Goal: Communication & Community: Answer question/provide support

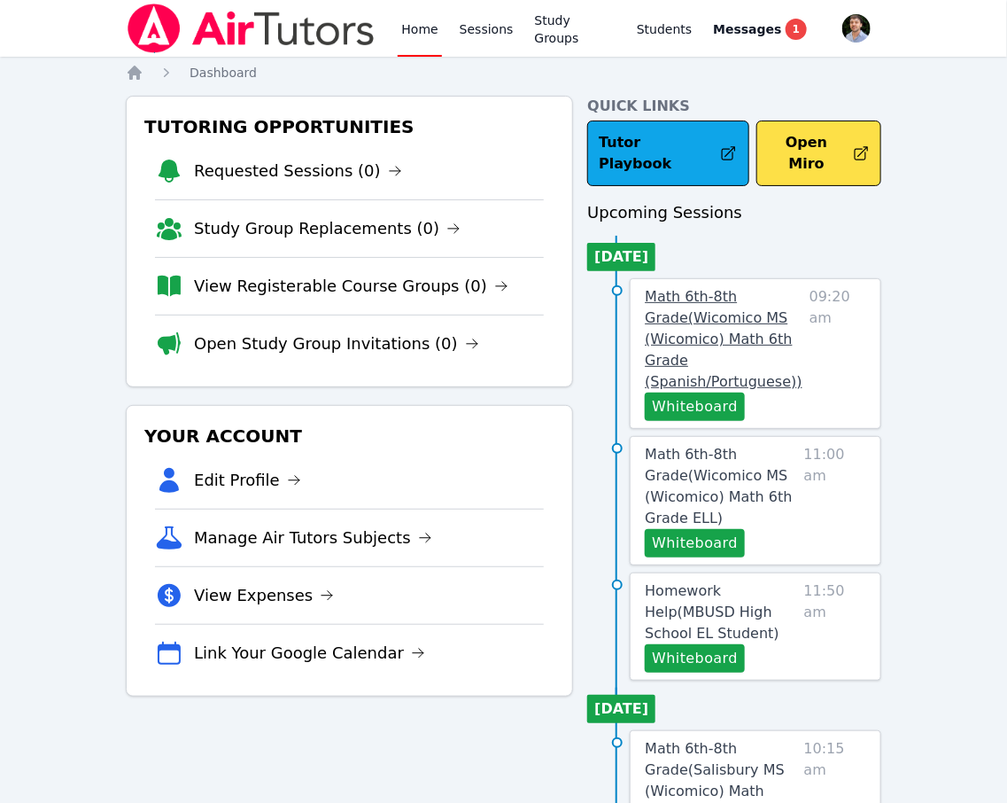
click at [586, 307] on link "Math 6th-8th Grade ( Wicomico MS (Wicomico) Math 6th Grade (Spanish/Portuguese)…" at bounding box center [723, 339] width 157 height 106
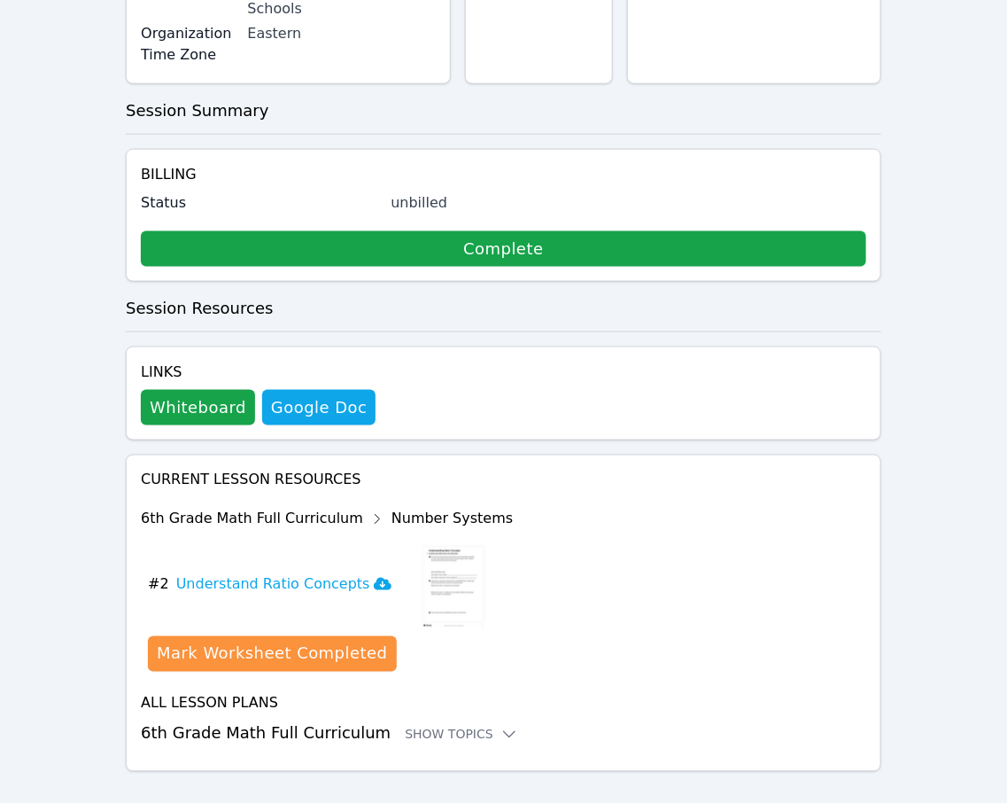
scroll to position [649, 0]
click at [212, 390] on button "Whiteboard" at bounding box center [198, 407] width 114 height 35
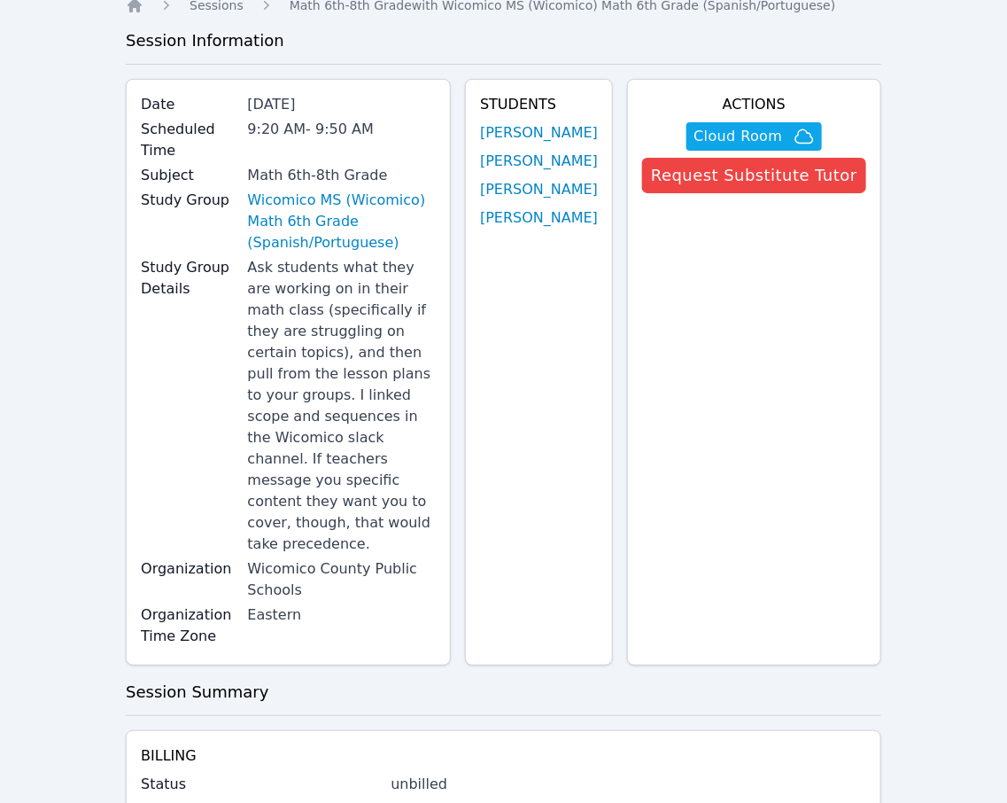
scroll to position [0, 0]
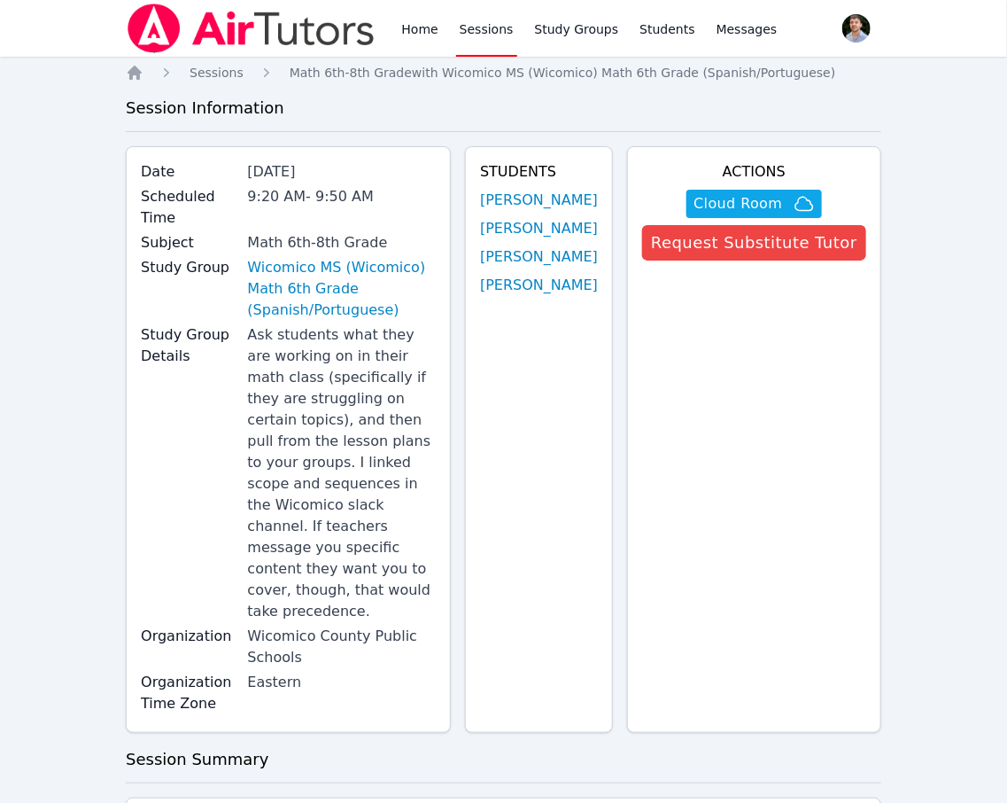
click at [475, 20] on link "Sessions" at bounding box center [486, 28] width 61 height 57
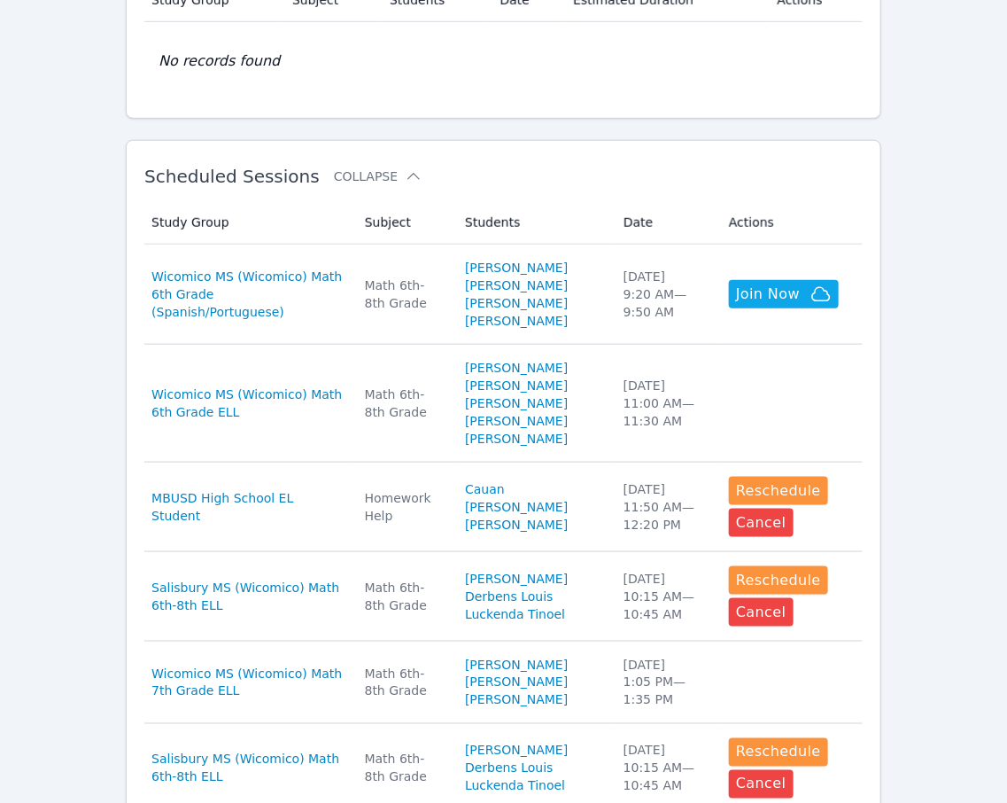
scroll to position [421, 0]
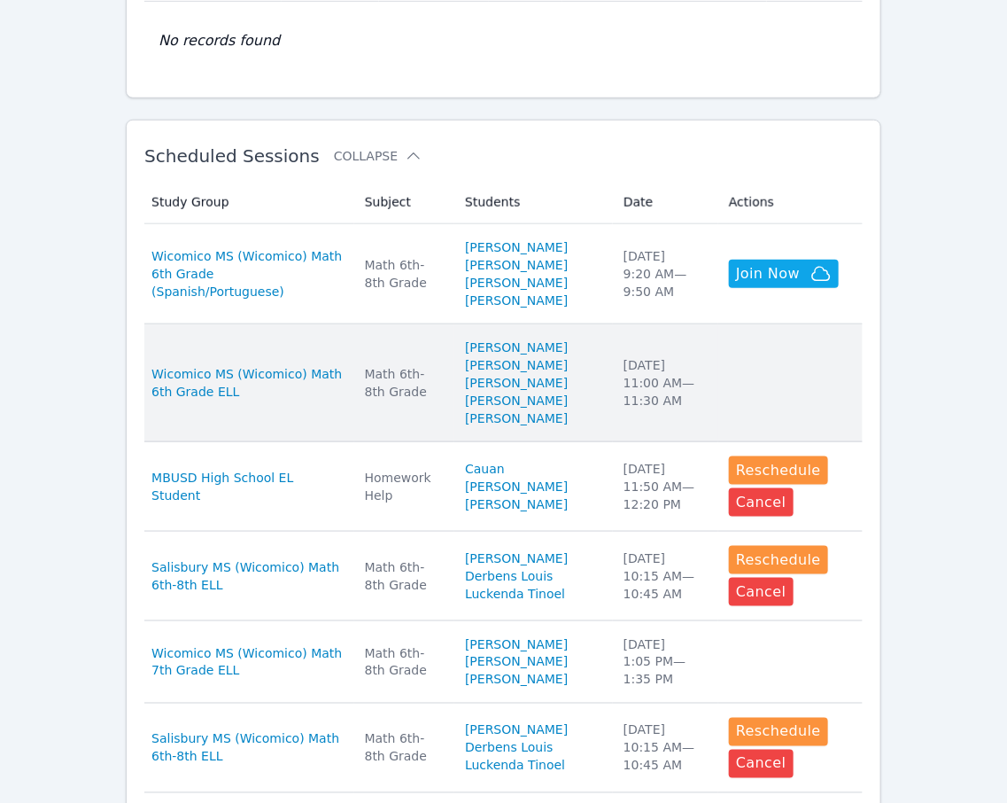
click at [586, 442] on td "Date Thu Sep 18 11:00 AM — 11:30 AM" at bounding box center [665, 383] width 105 height 118
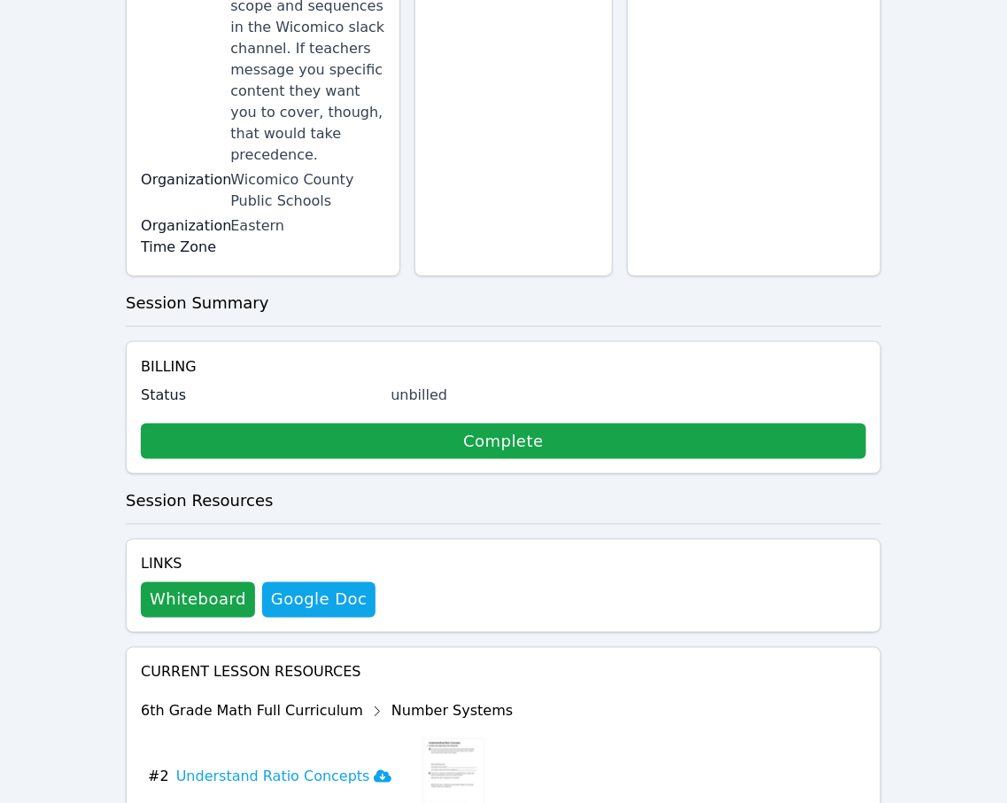
scroll to position [627, 0]
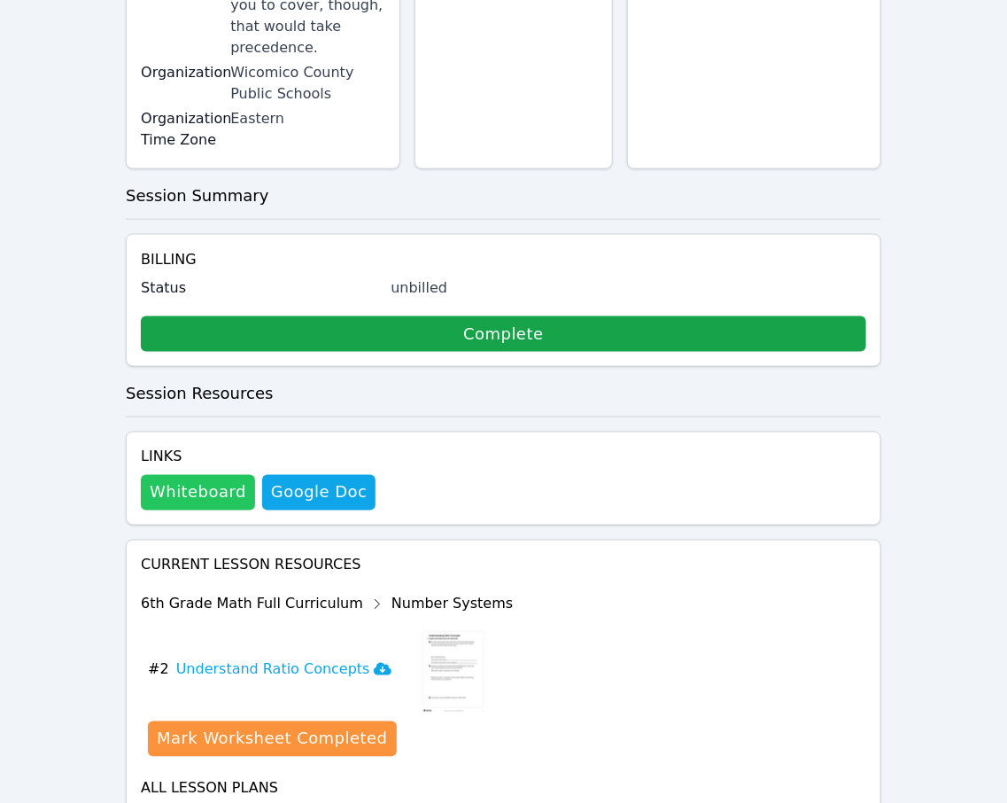
click at [166, 475] on button "Whiteboard" at bounding box center [198, 492] width 114 height 35
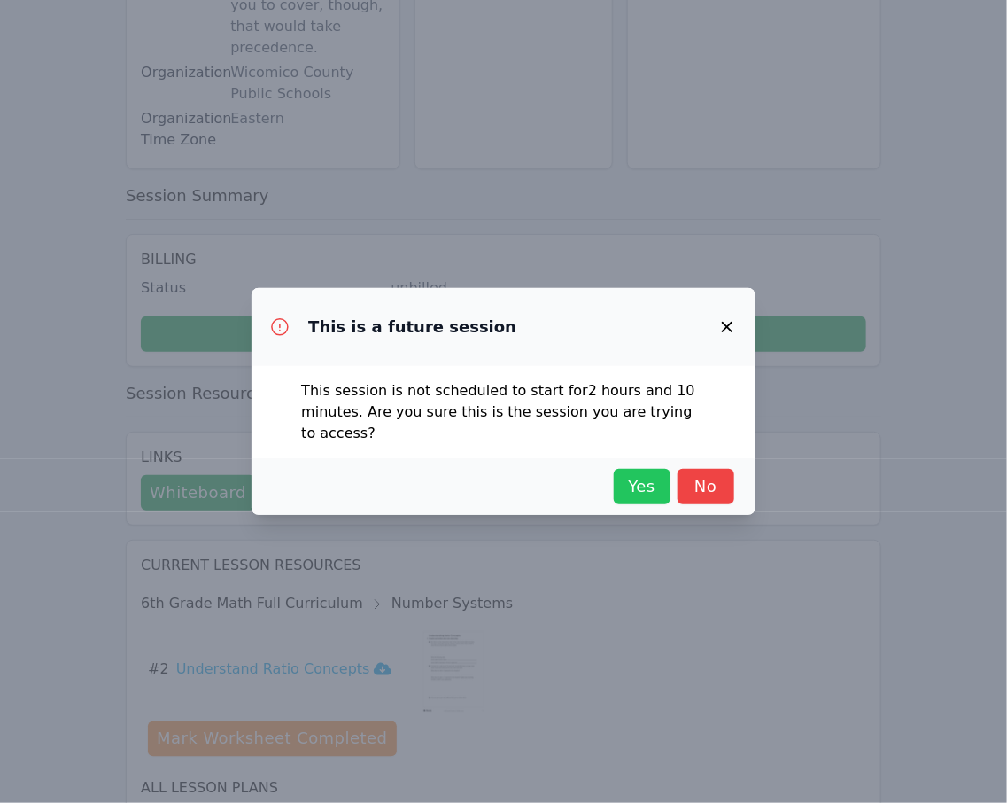
click at [586, 495] on span "Yes" at bounding box center [642, 486] width 39 height 25
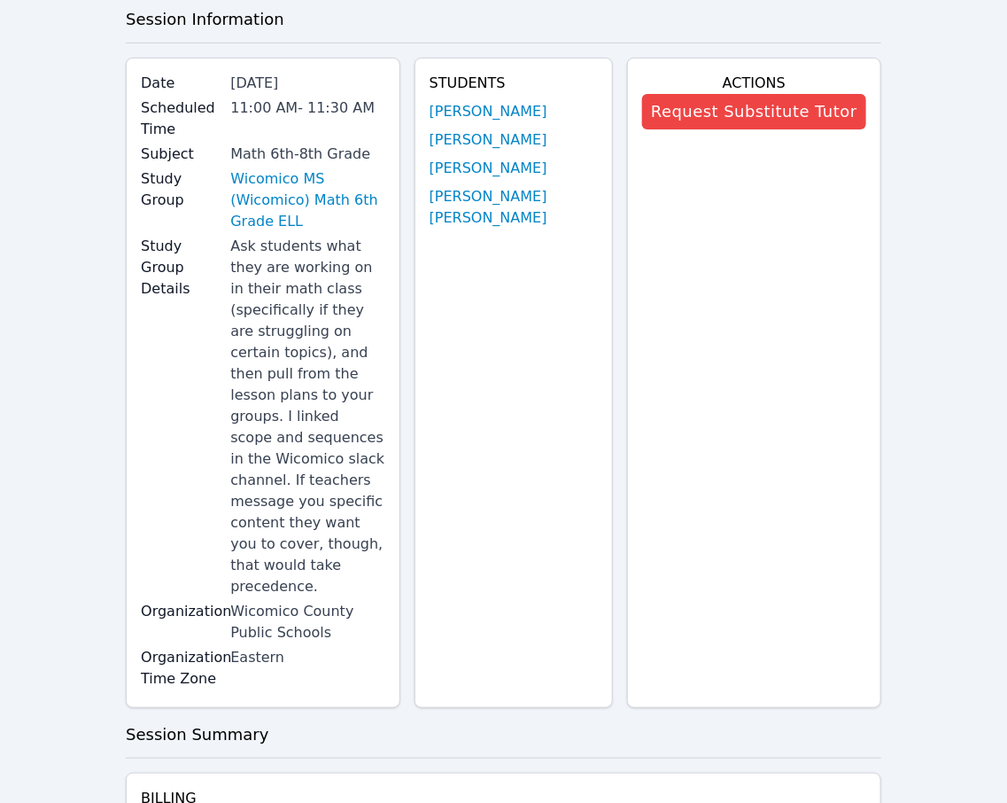
scroll to position [0, 0]
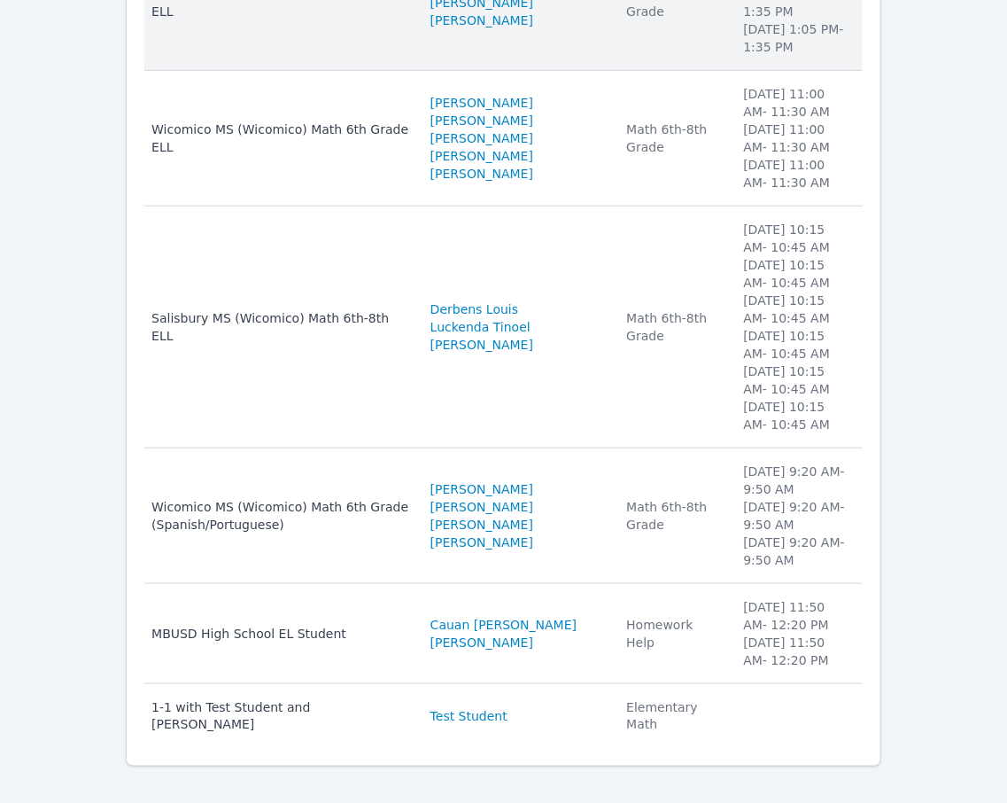
scroll to position [370, 0]
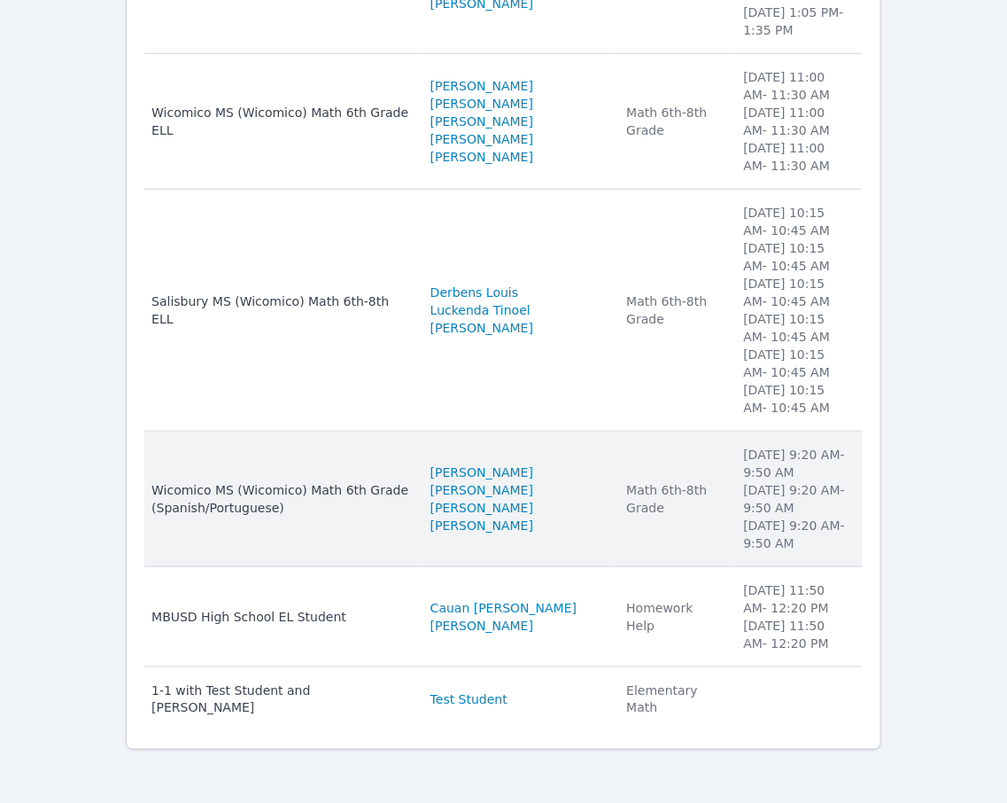
click at [403, 525] on td "Name Wicomico MS (Wicomico) Math 6th Grade (Spanish/Portuguese)" at bounding box center [282, 499] width 276 height 136
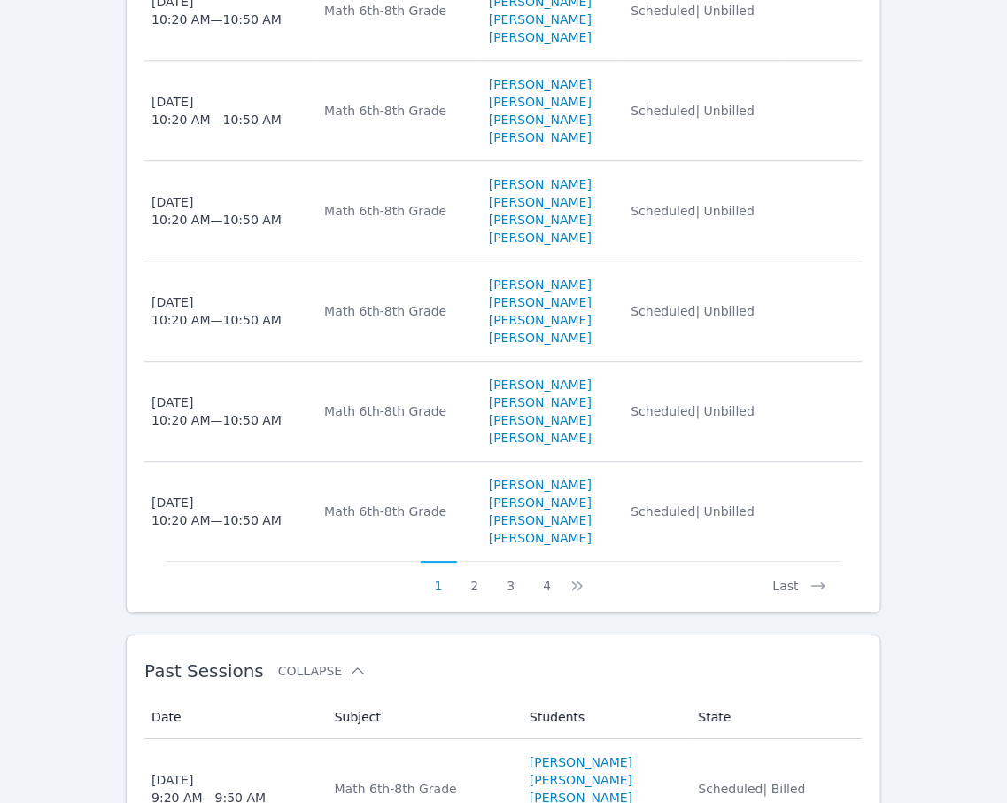
scroll to position [1551, 0]
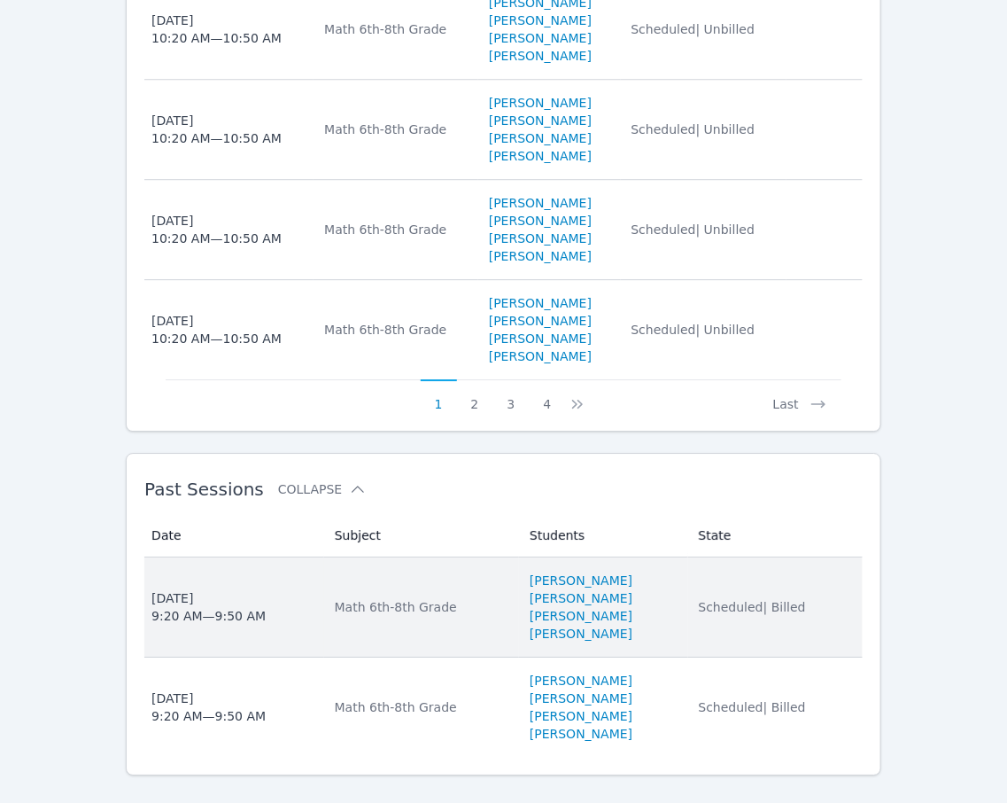
click at [428, 564] on td "Subject Math 6th-8th Grade" at bounding box center [421, 607] width 195 height 100
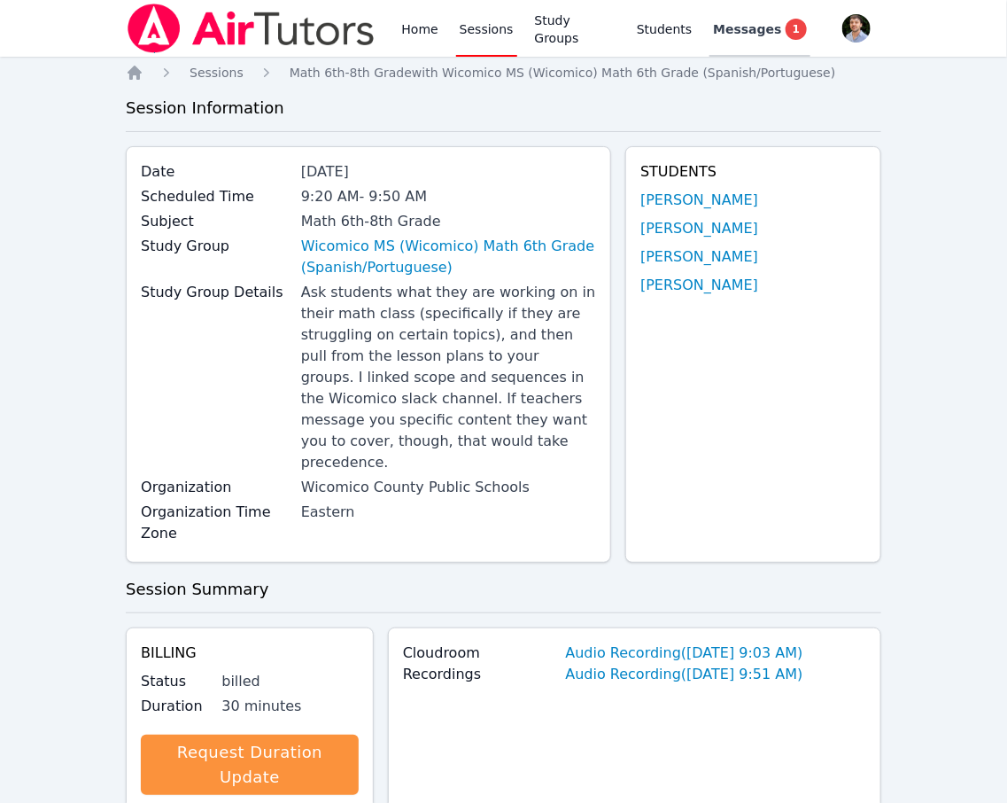
click at [786, 31] on span "1" at bounding box center [796, 29] width 21 height 21
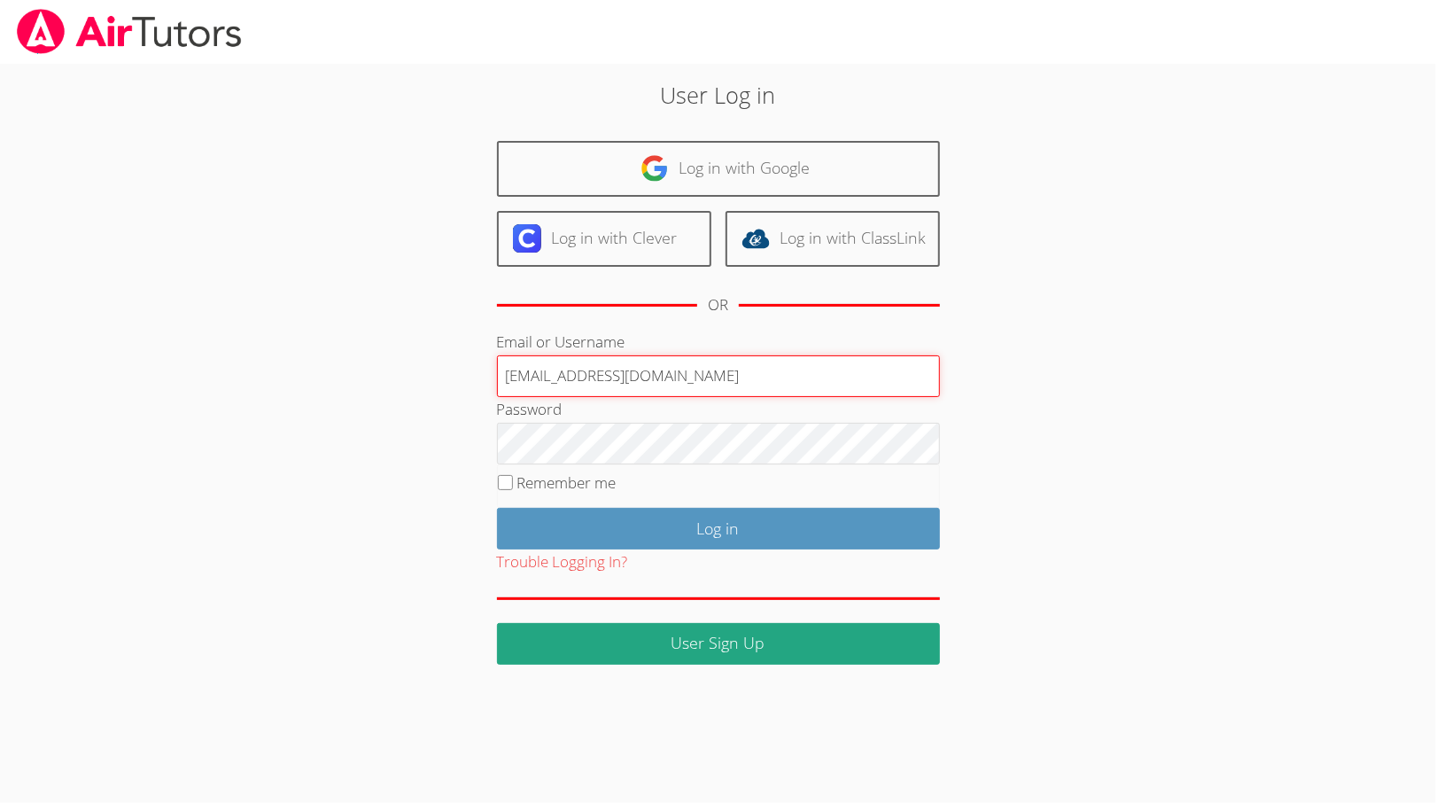
type input "francouriberheinbolt@gmail.com"
click at [497, 508] on input "Log in" at bounding box center [718, 529] width 443 height 42
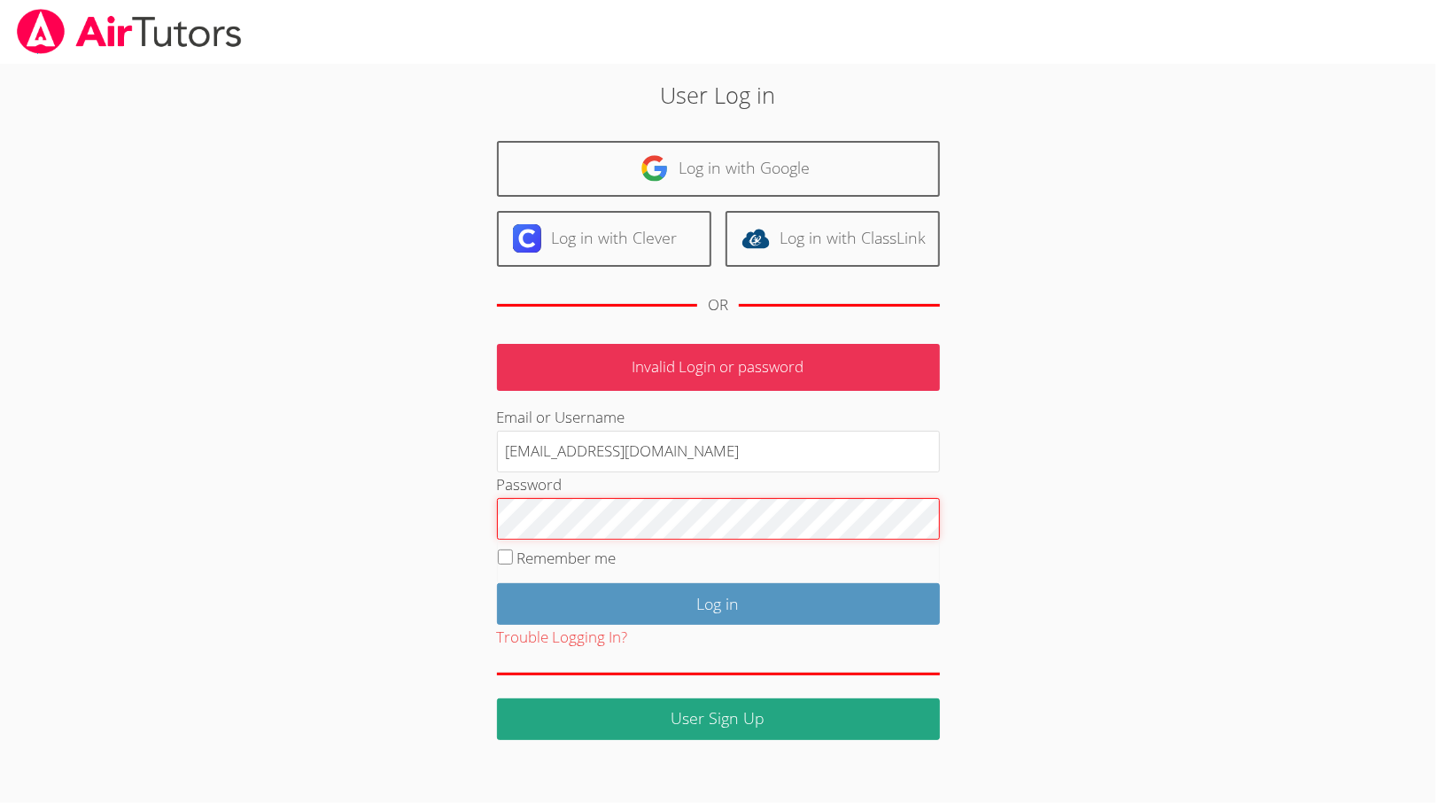
click at [497, 583] on input "Log in" at bounding box center [718, 604] width 443 height 42
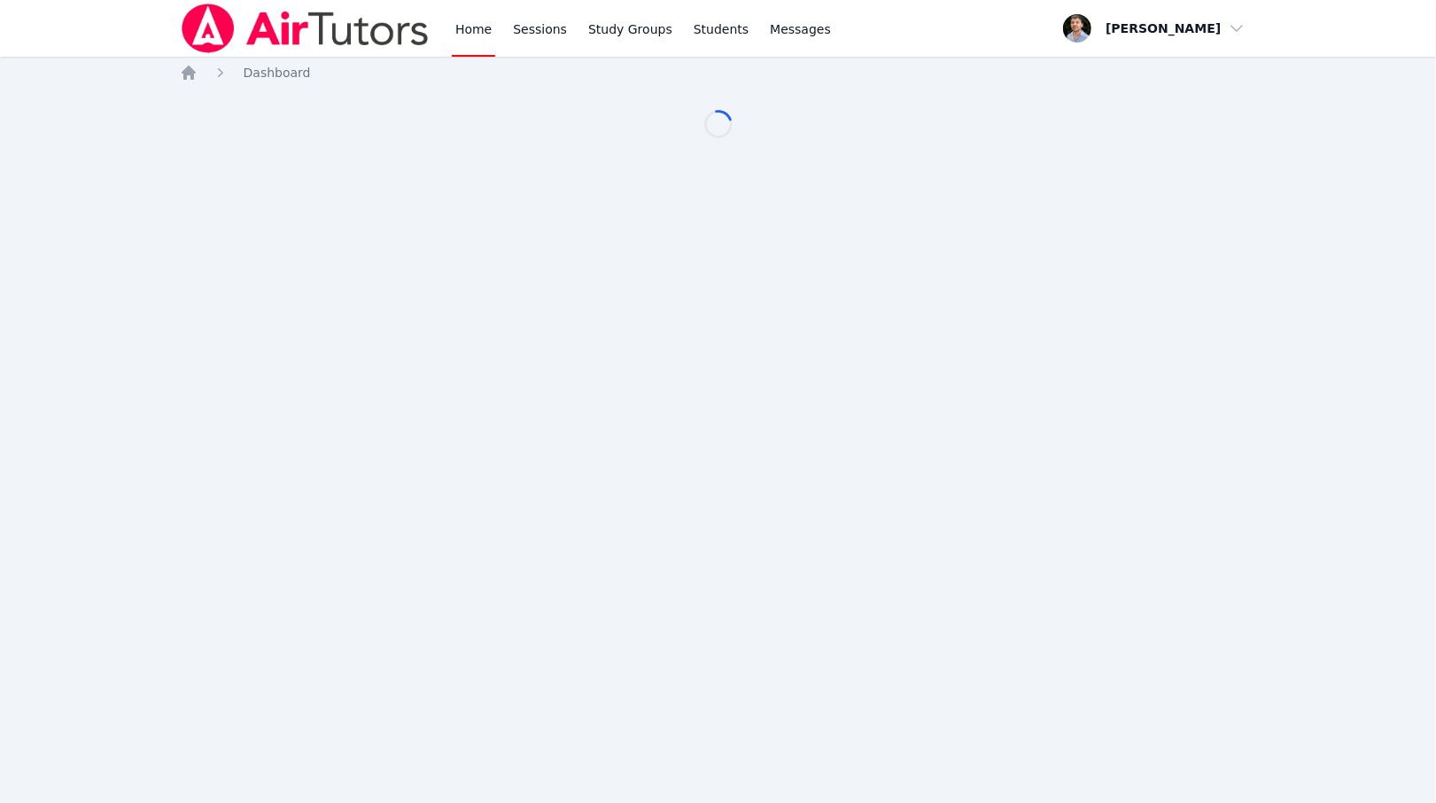
click at [603, 517] on div "Home Sessions Study Groups Students Messages Open user menu [PERSON_NAME] Open …" at bounding box center [718, 401] width 1436 height 803
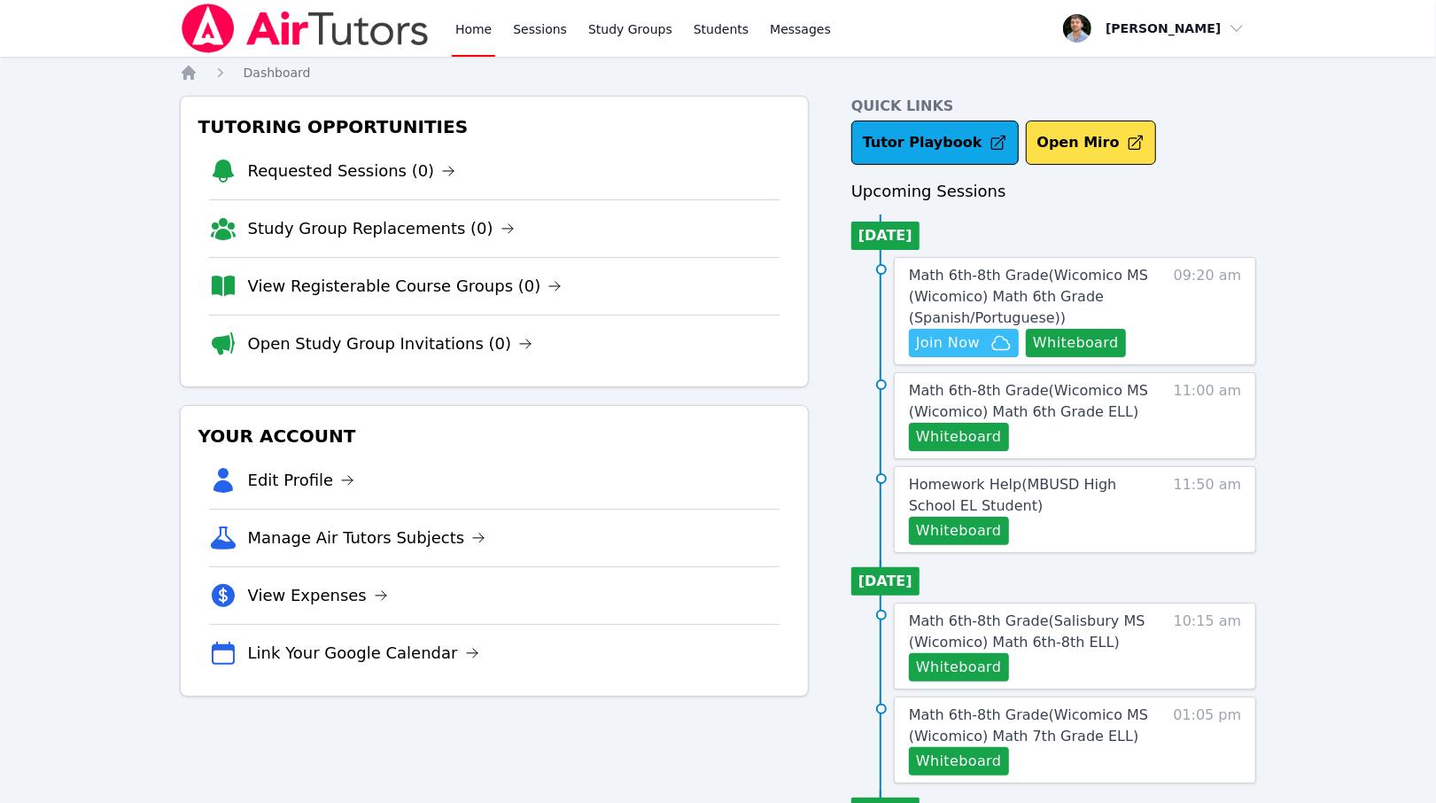
click at [982, 335] on span "Join Now" at bounding box center [964, 342] width 96 height 21
click at [994, 338] on icon "button" at bounding box center [1000, 342] width 21 height 21
click at [1005, 293] on span "Math 6th-8th Grade ( Wicomico MS (Wicomico) Math 6th Grade (Spanish/Portuguese)…" at bounding box center [1028, 296] width 239 height 59
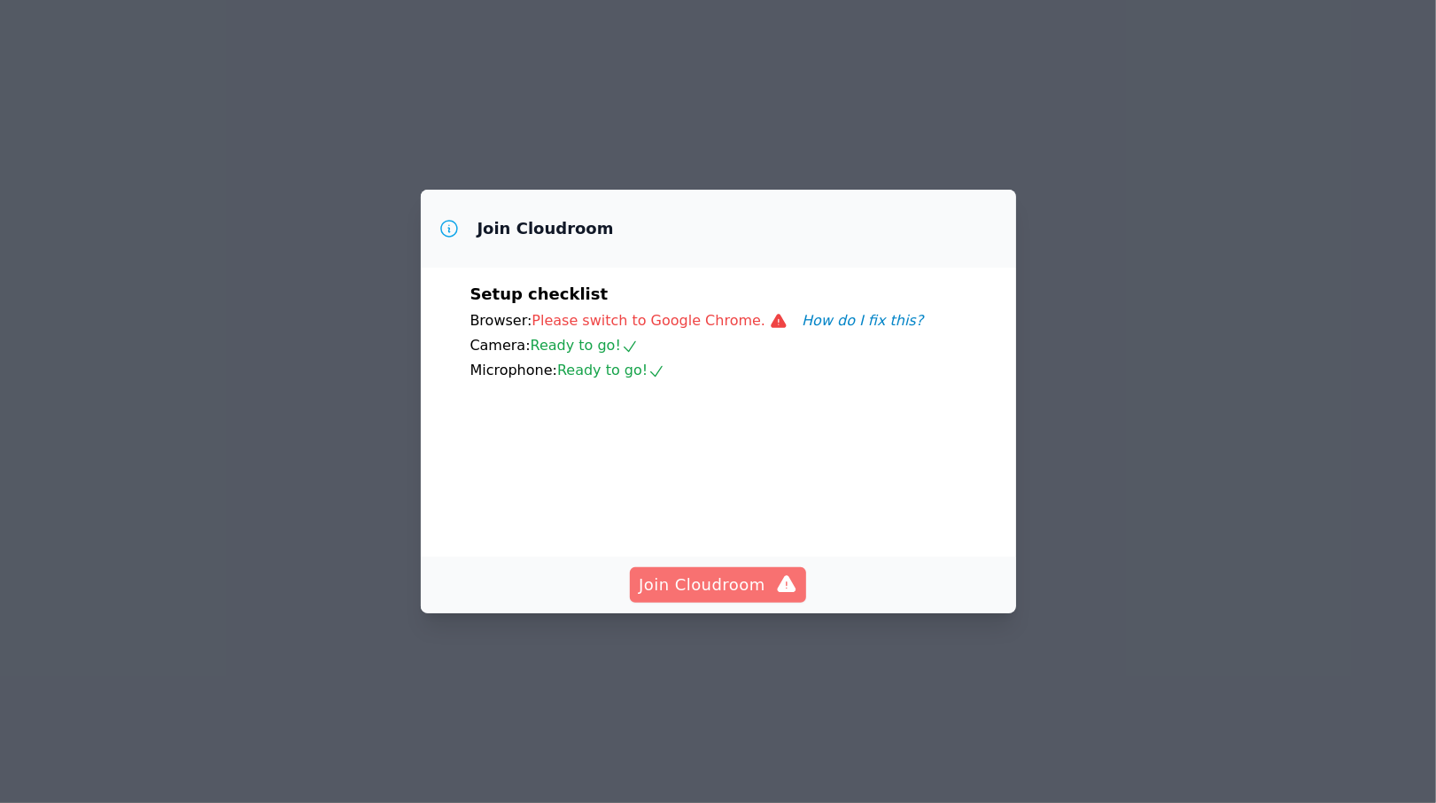
click at [722, 597] on span "Join Cloudroom" at bounding box center [718, 584] width 159 height 25
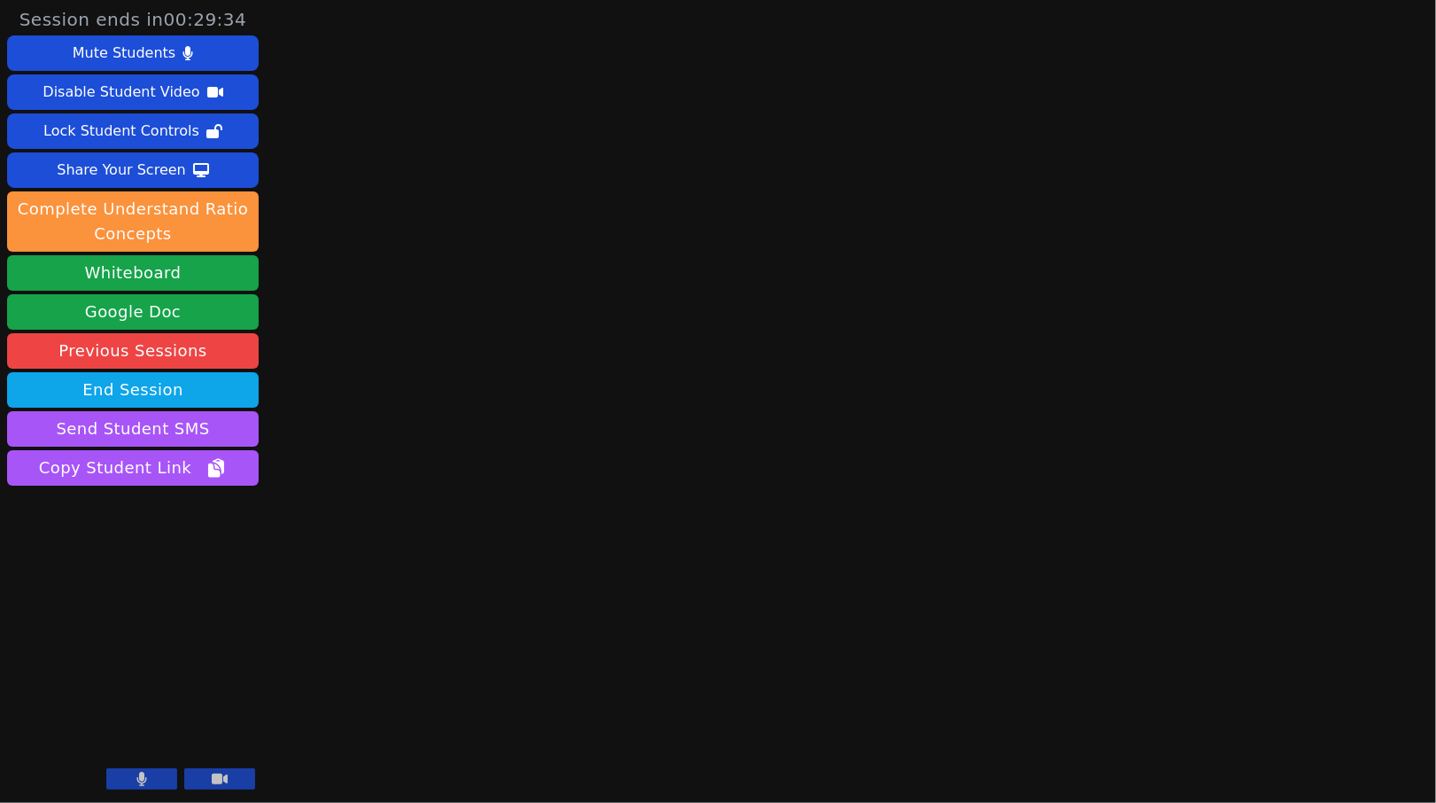
click at [222, 781] on icon at bounding box center [220, 779] width 16 height 14
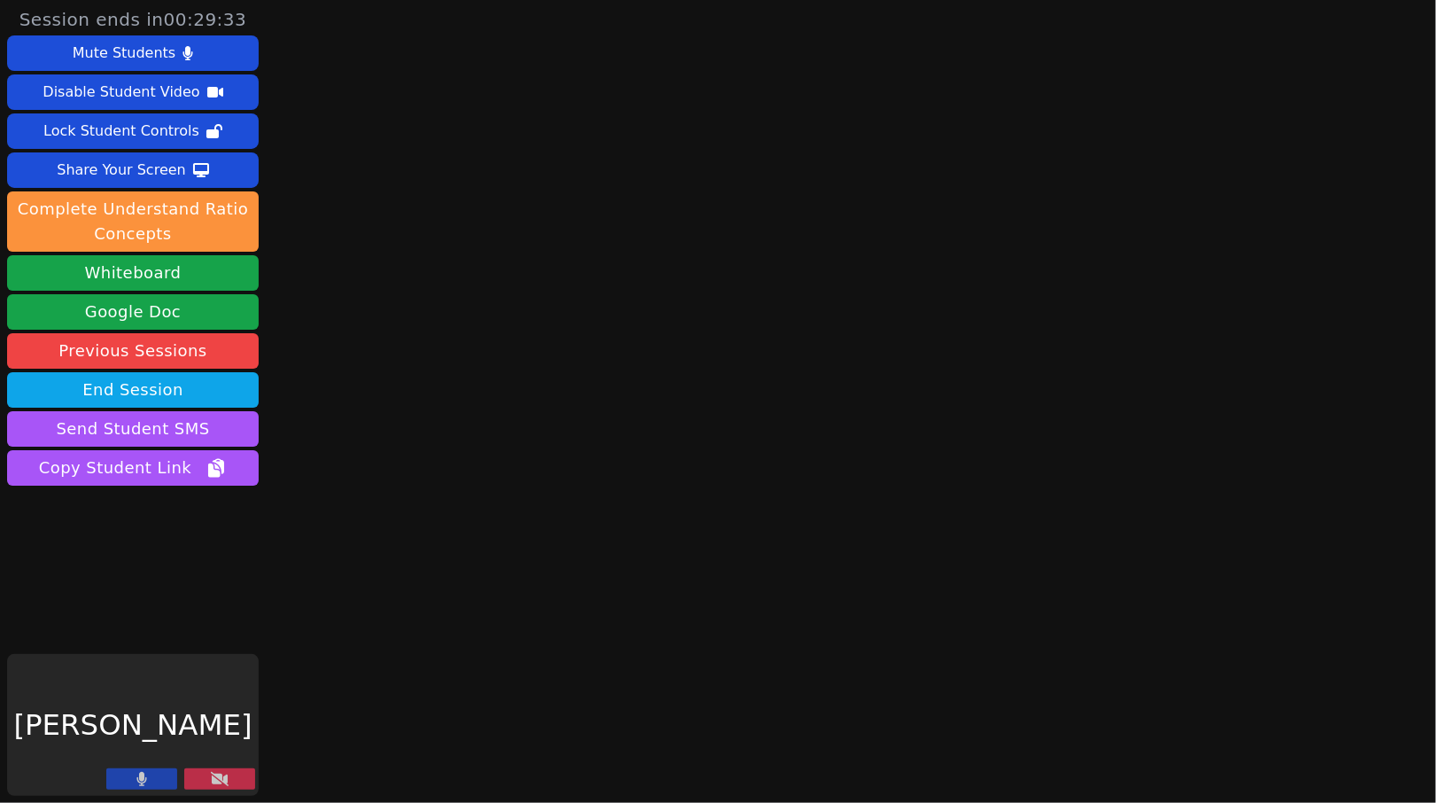
click at [136, 781] on button at bounding box center [141, 778] width 71 height 21
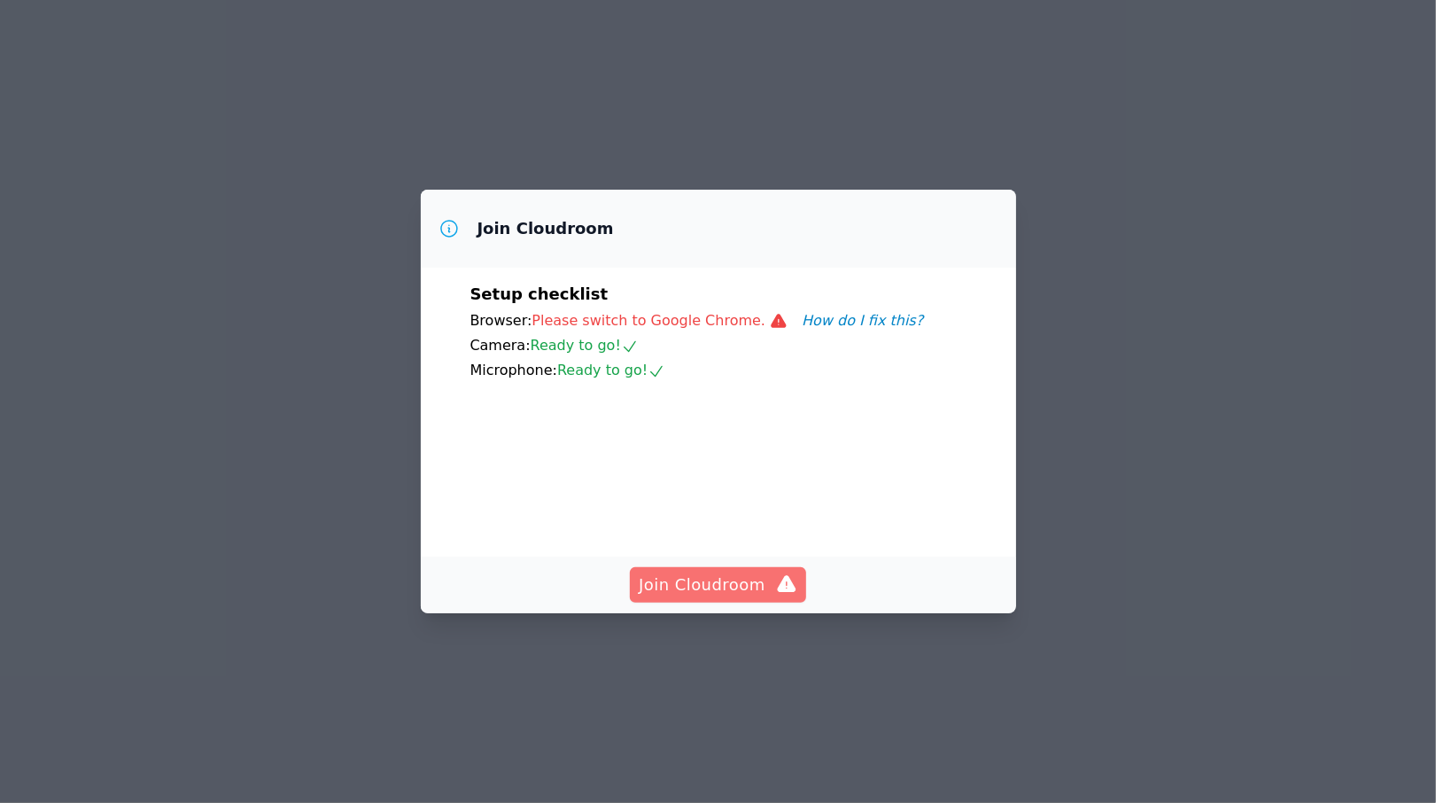
click at [741, 597] on span "Join Cloudroom" at bounding box center [718, 584] width 159 height 25
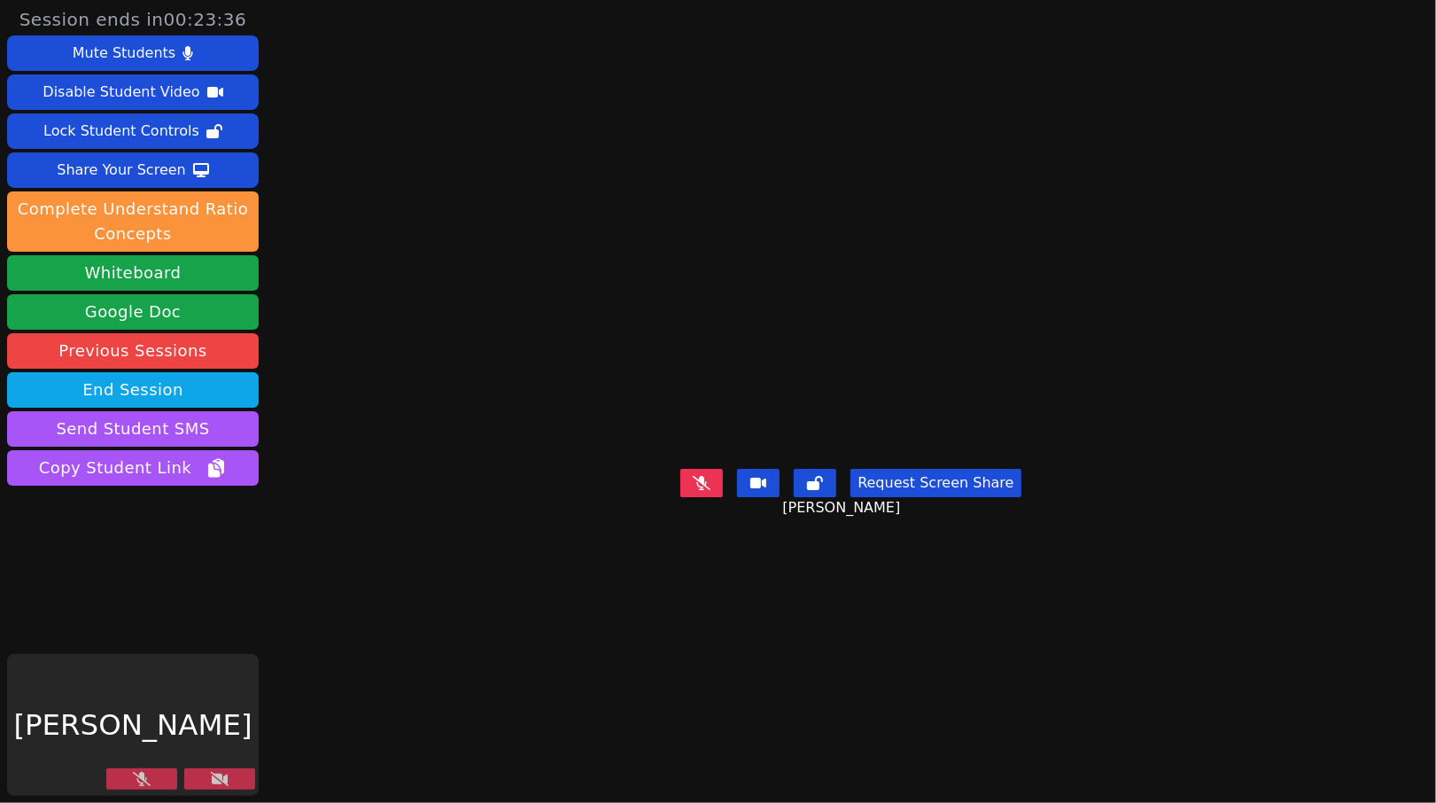
click at [195, 783] on button at bounding box center [219, 778] width 71 height 21
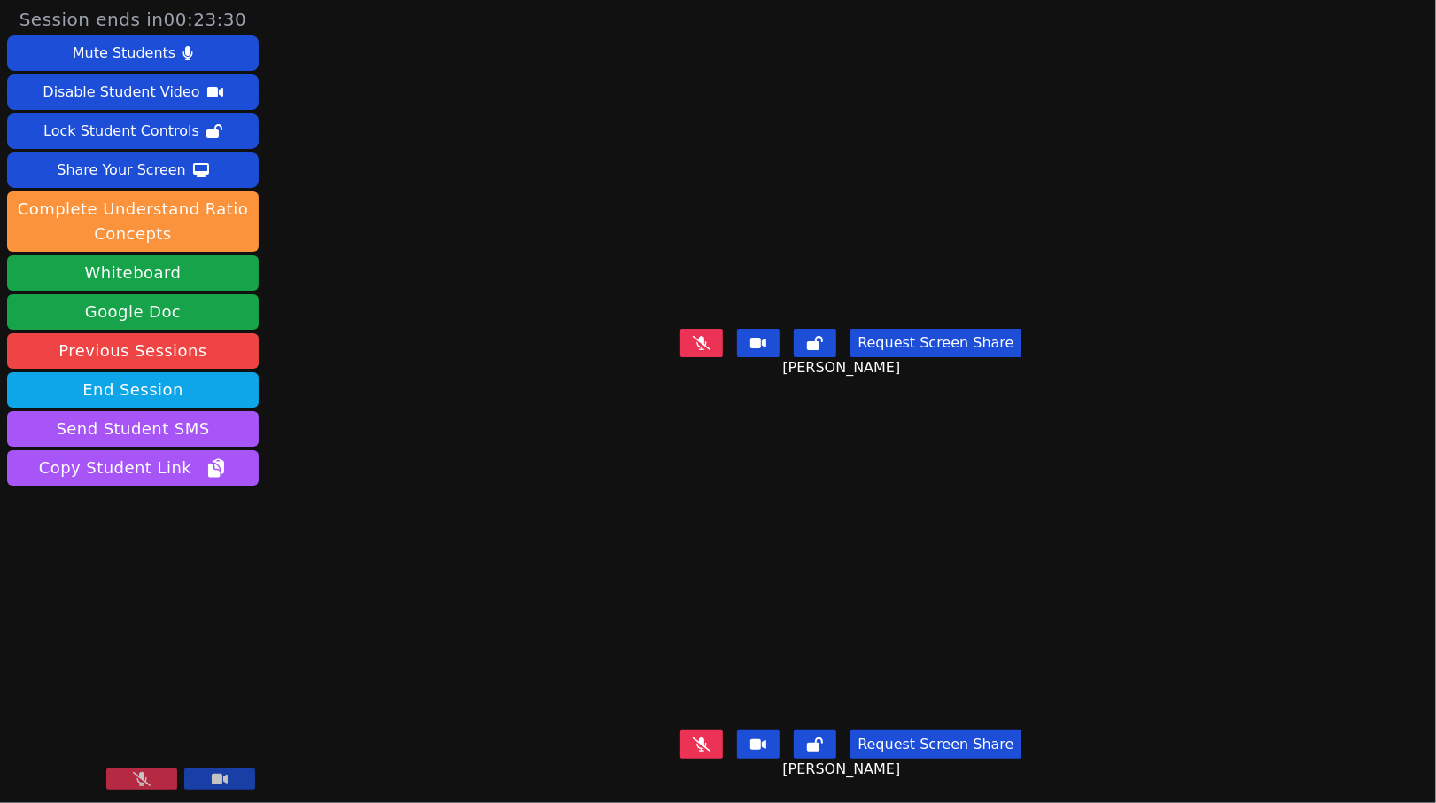
click at [151, 784] on button at bounding box center [141, 778] width 71 height 21
click at [369, 312] on div "Session ends in 00:23:00 Mute Students Disable Student Video Lock Student Contr…" at bounding box center [718, 401] width 1436 height 803
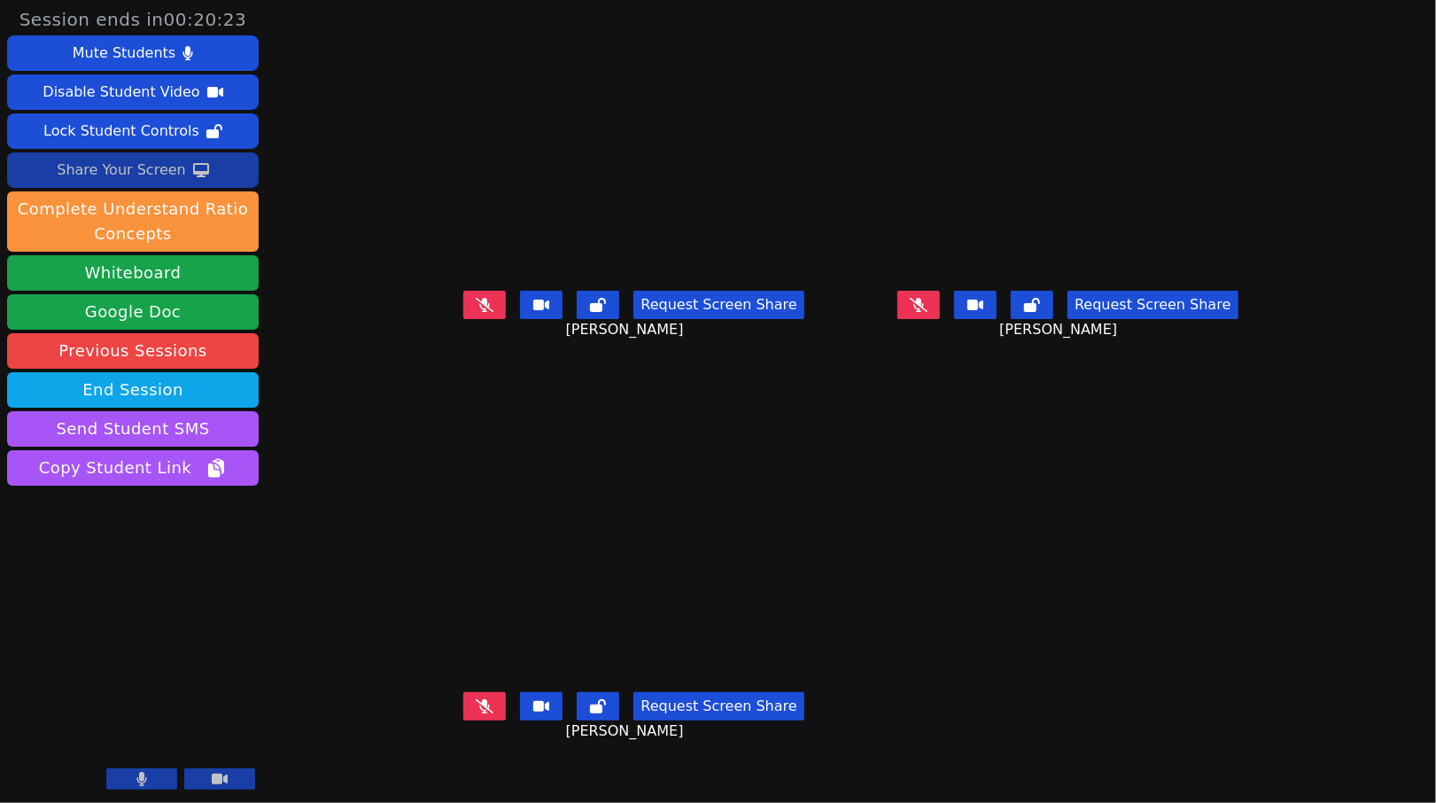
click at [172, 176] on div "Share Your Screen" at bounding box center [121, 170] width 129 height 28
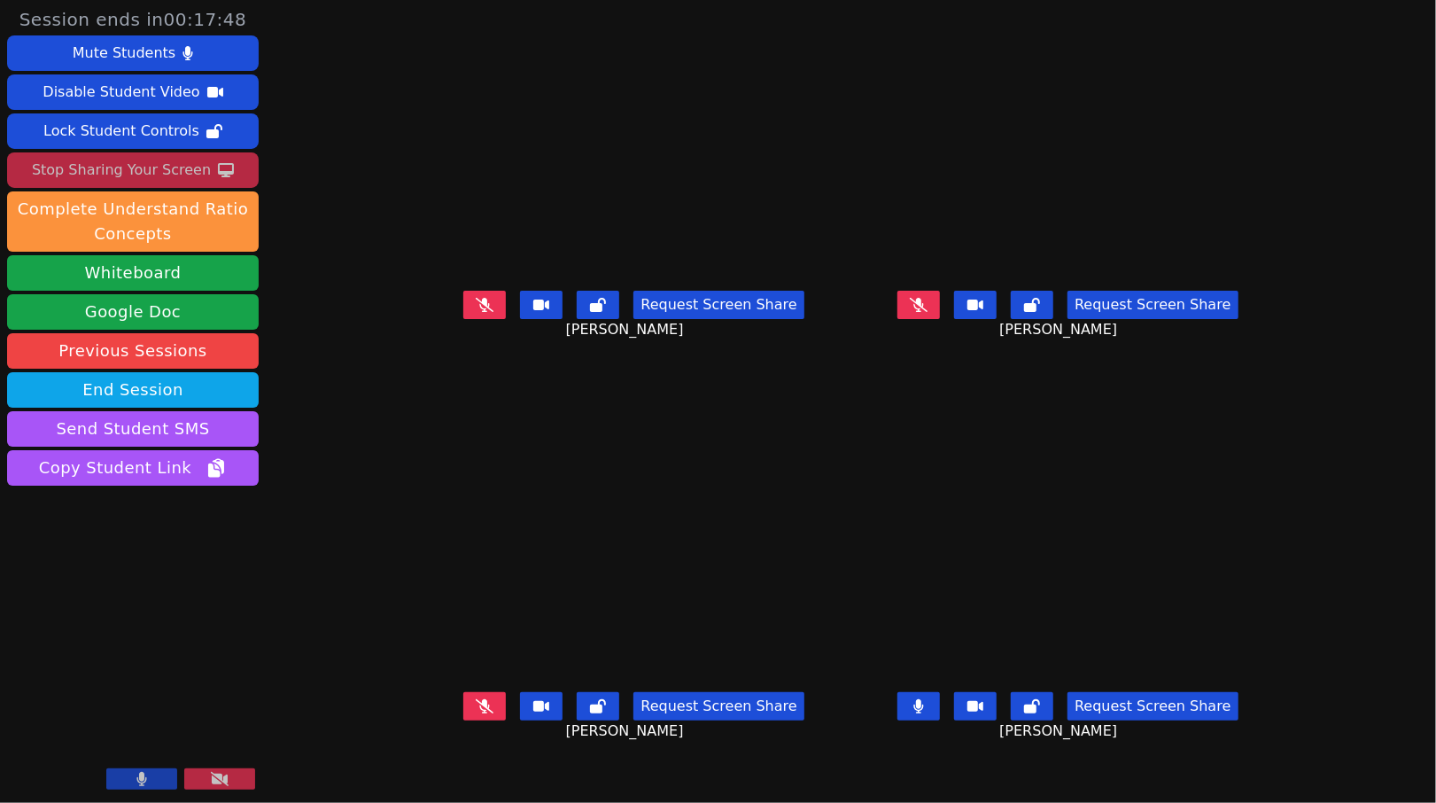
click at [171, 166] on div "Stop Sharing Your Screen" at bounding box center [121, 170] width 179 height 28
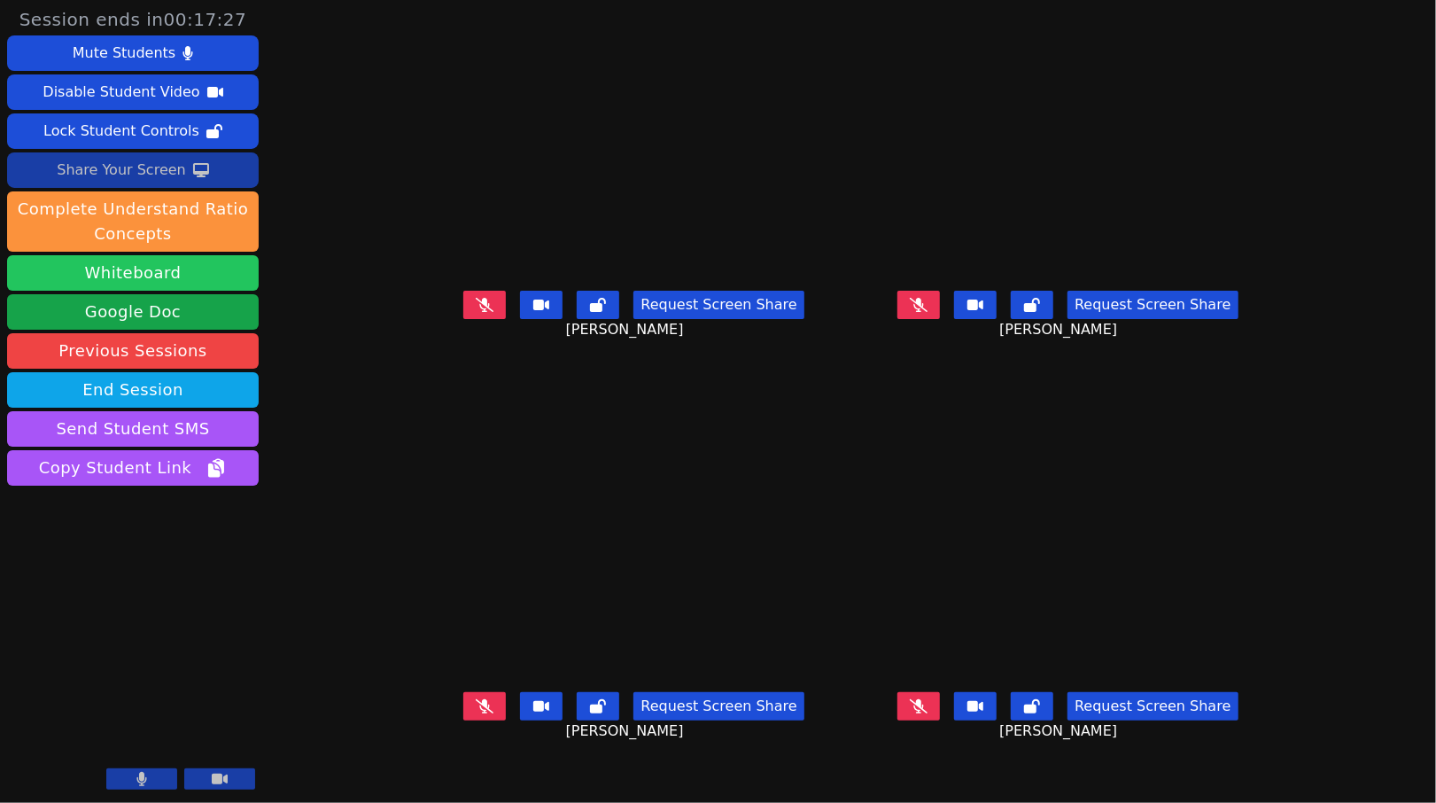
click at [201, 267] on button "Whiteboard" at bounding box center [133, 272] width 252 height 35
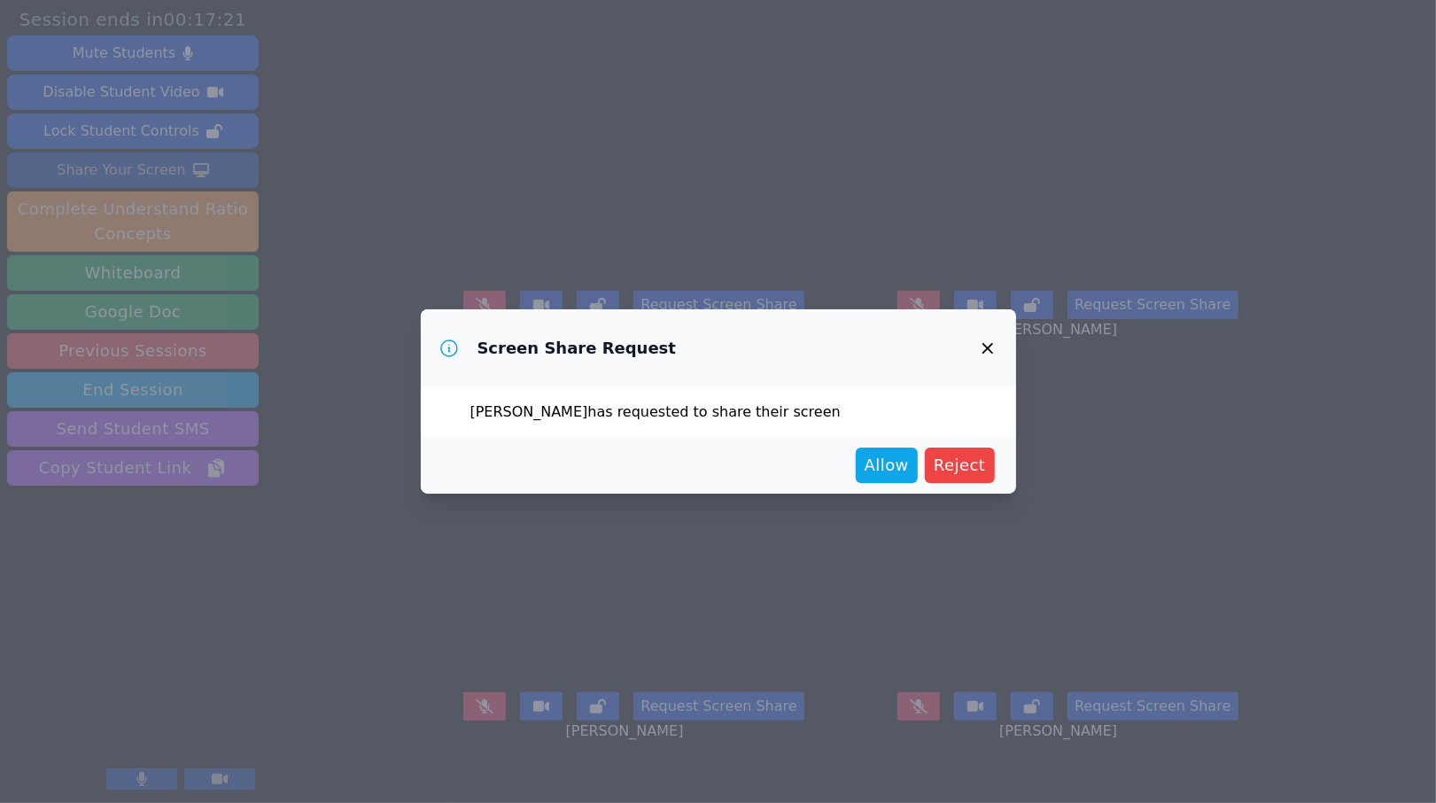
click at [994, 350] on icon "button" at bounding box center [987, 348] width 21 height 21
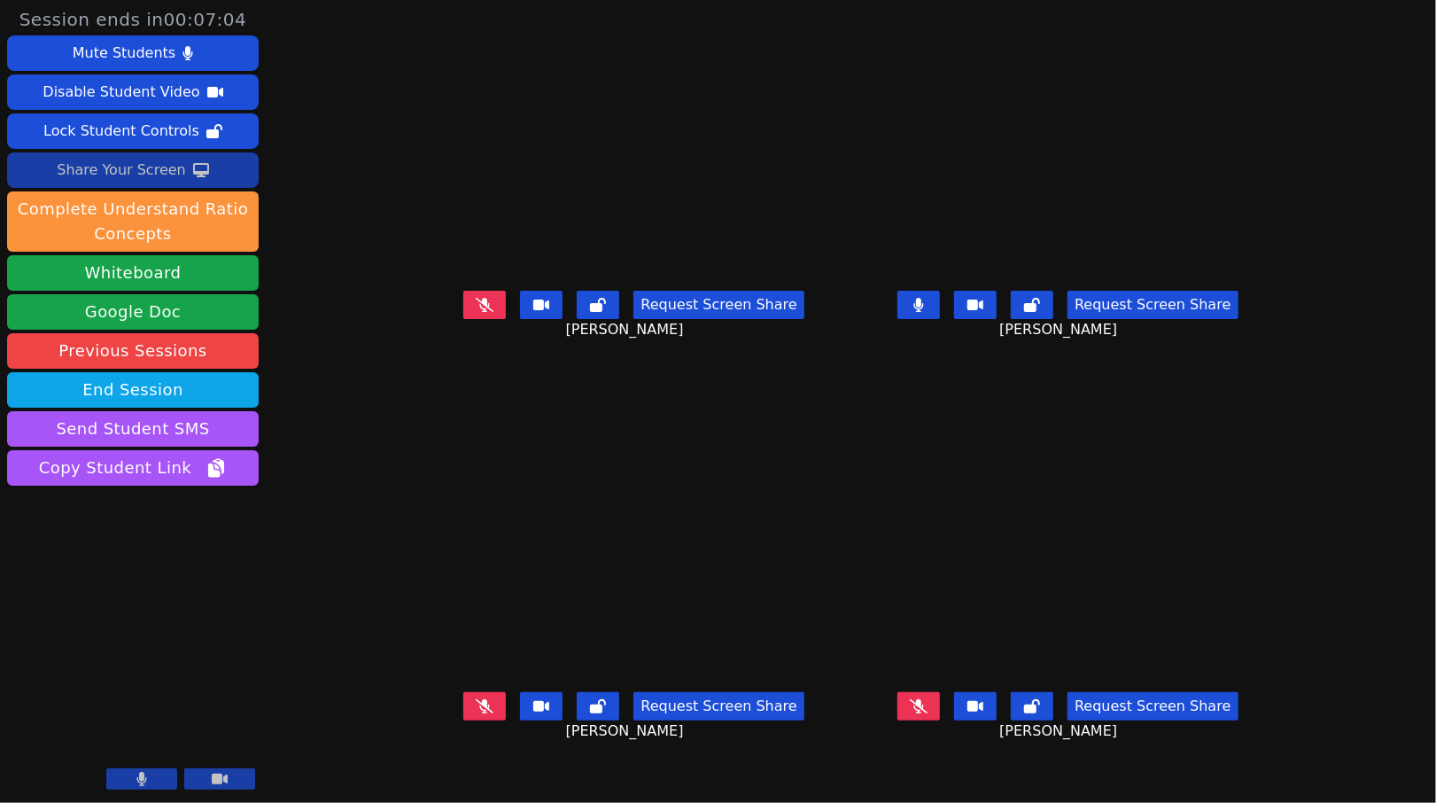
click at [940, 319] on button at bounding box center [918, 305] width 43 height 28
click at [928, 312] on icon at bounding box center [919, 305] width 18 height 14
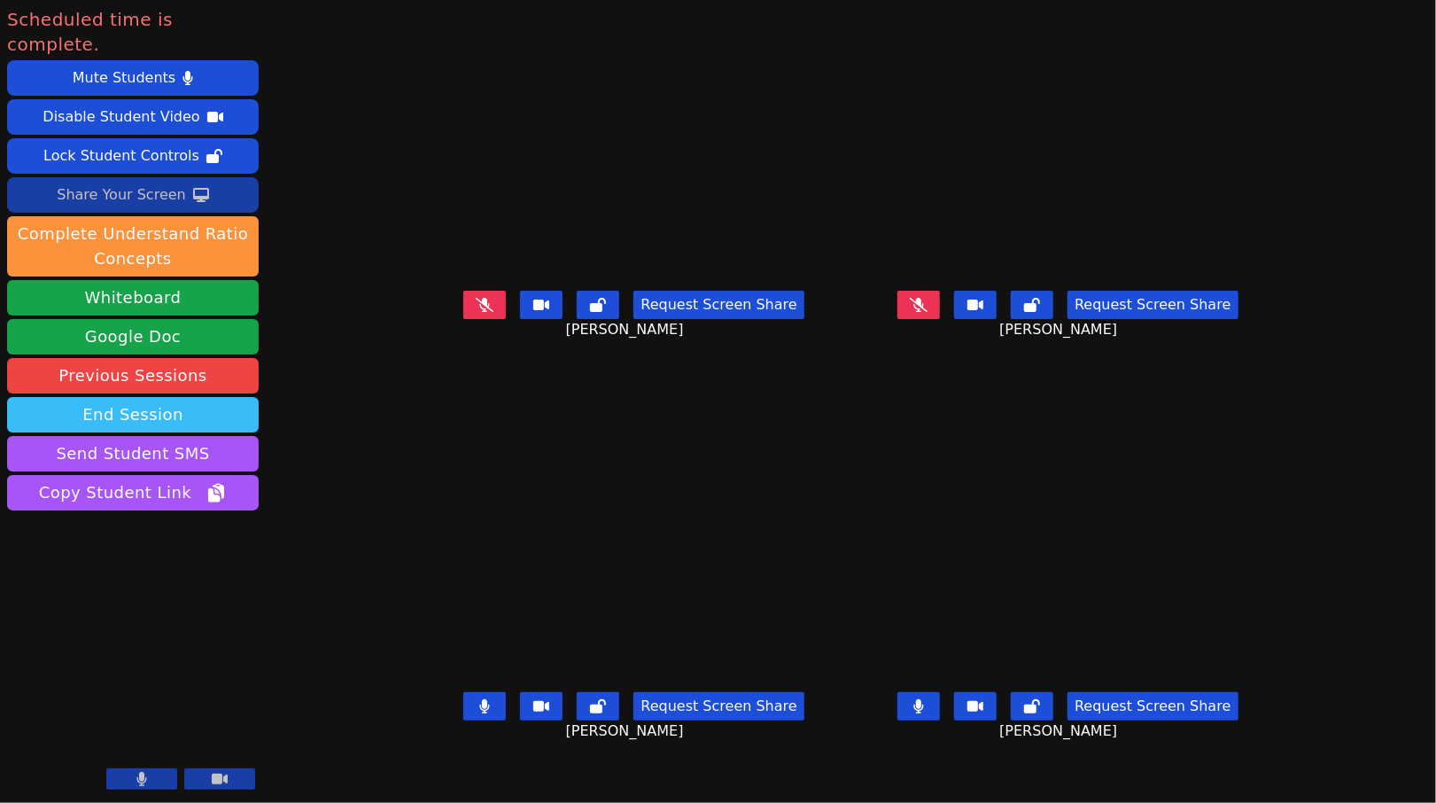
click at [188, 397] on button "End Session" at bounding box center [133, 414] width 252 height 35
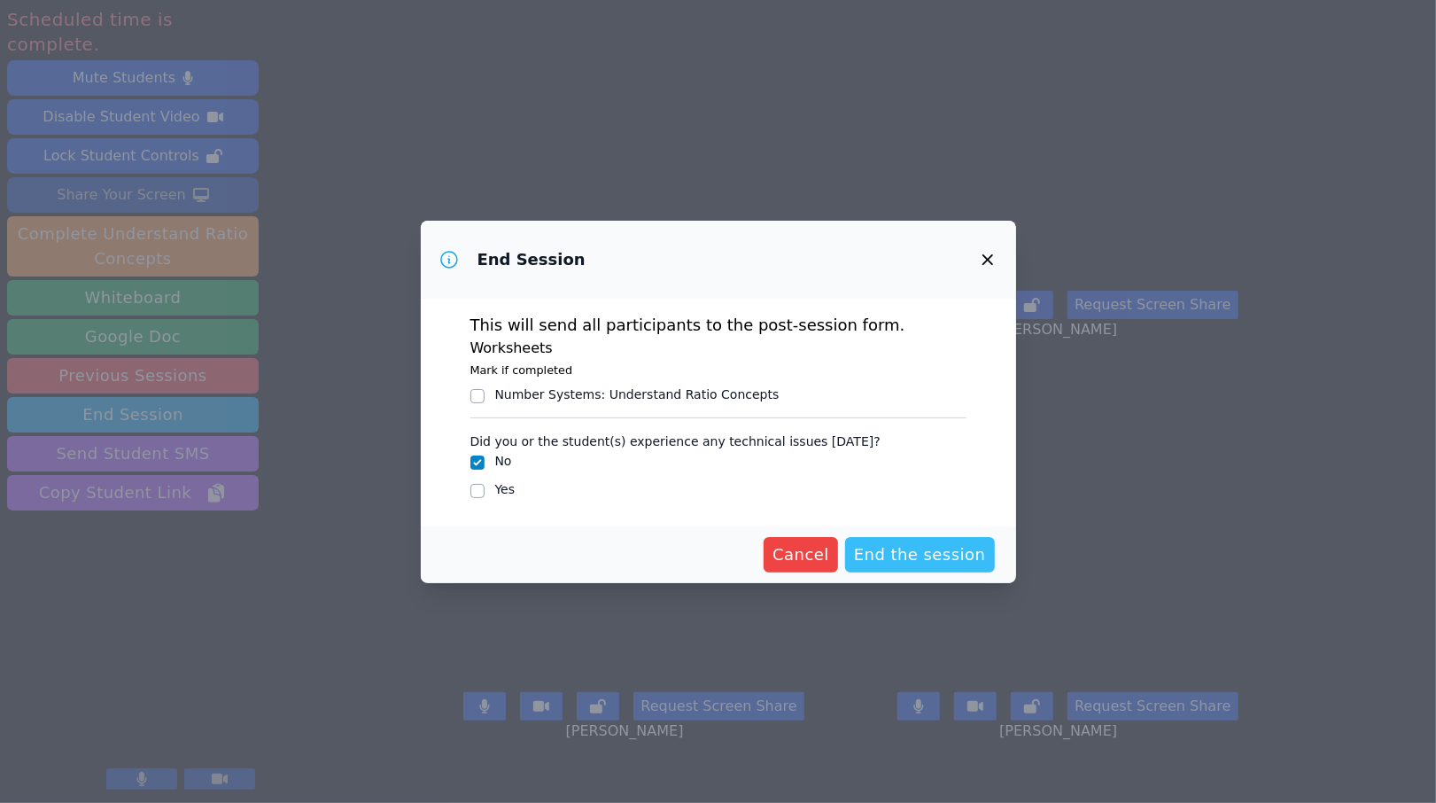
click at [960, 546] on span "End the session" at bounding box center [920, 554] width 132 height 25
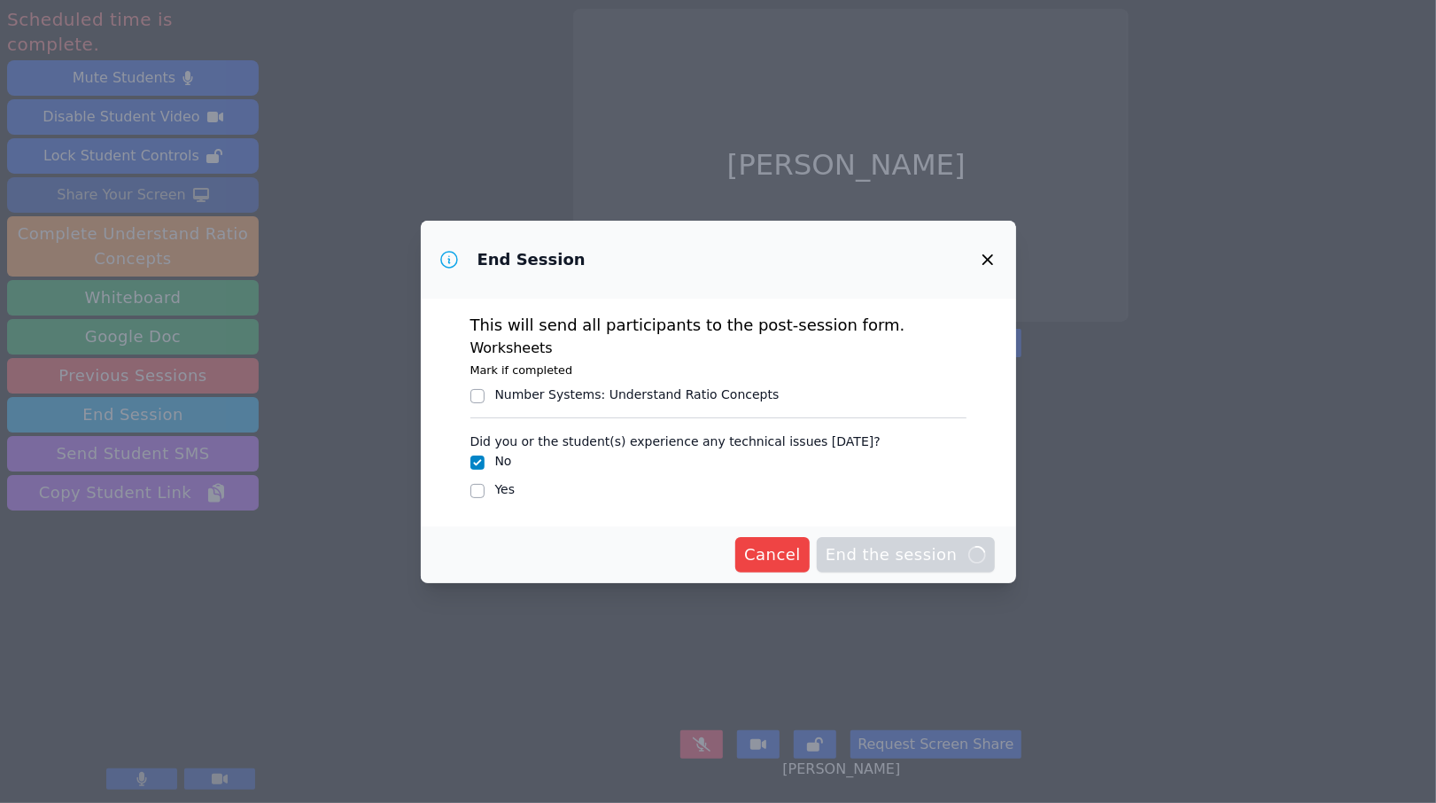
click at [474, 387] on div at bounding box center [477, 395] width 14 height 21
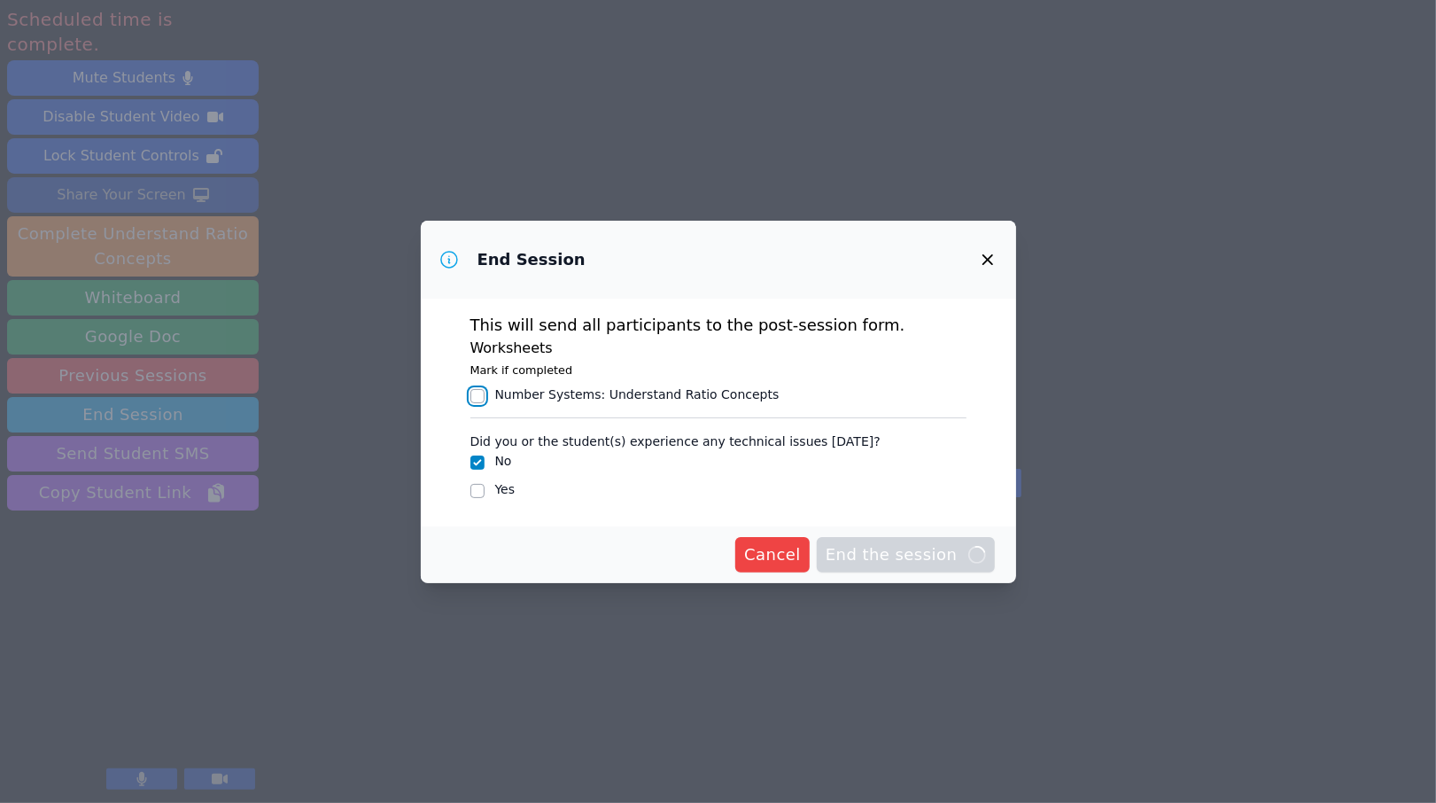
click at [479, 401] on input "Number Systems : Understand Ratio Concepts" at bounding box center [477, 396] width 14 height 14
checkbox input "false"
